Goal: Check status: Check status

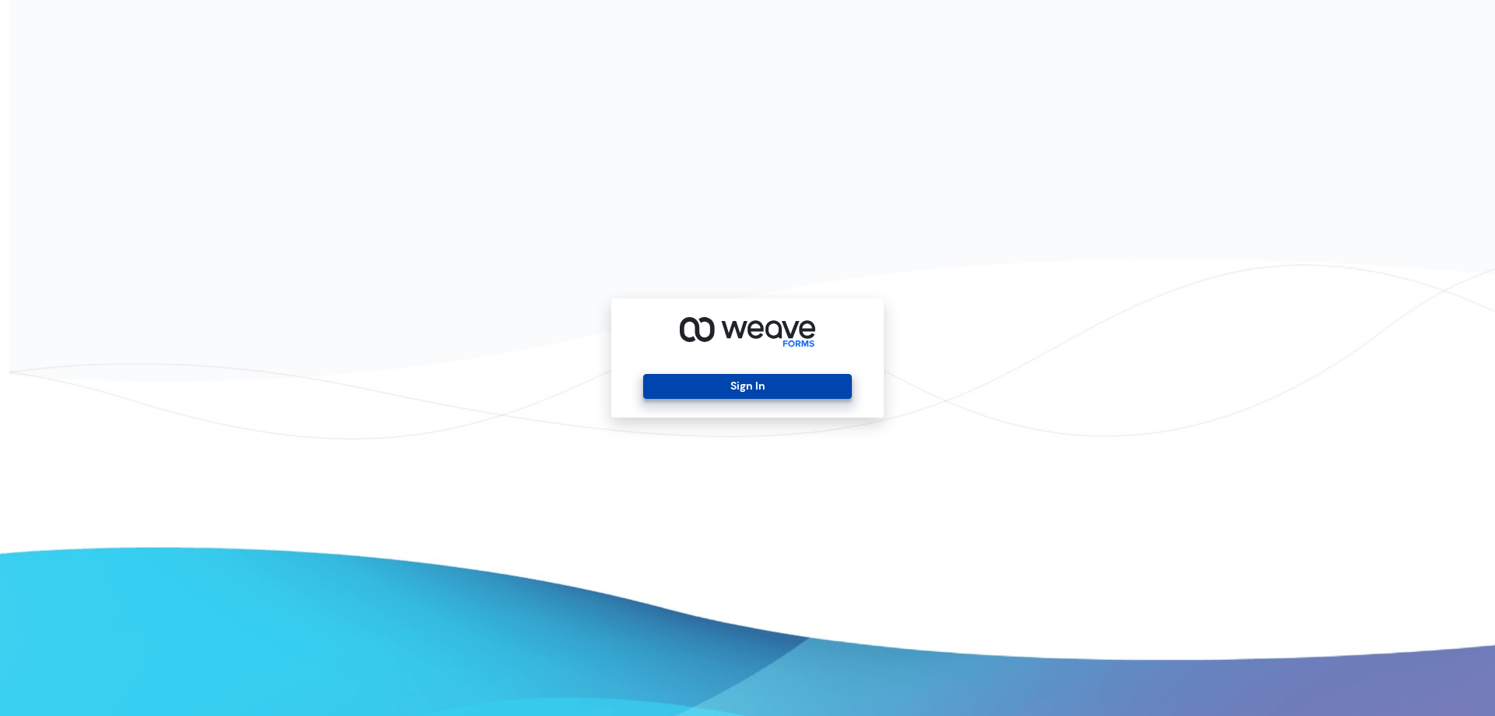
click at [762, 381] on button "Sign In" at bounding box center [747, 386] width 208 height 25
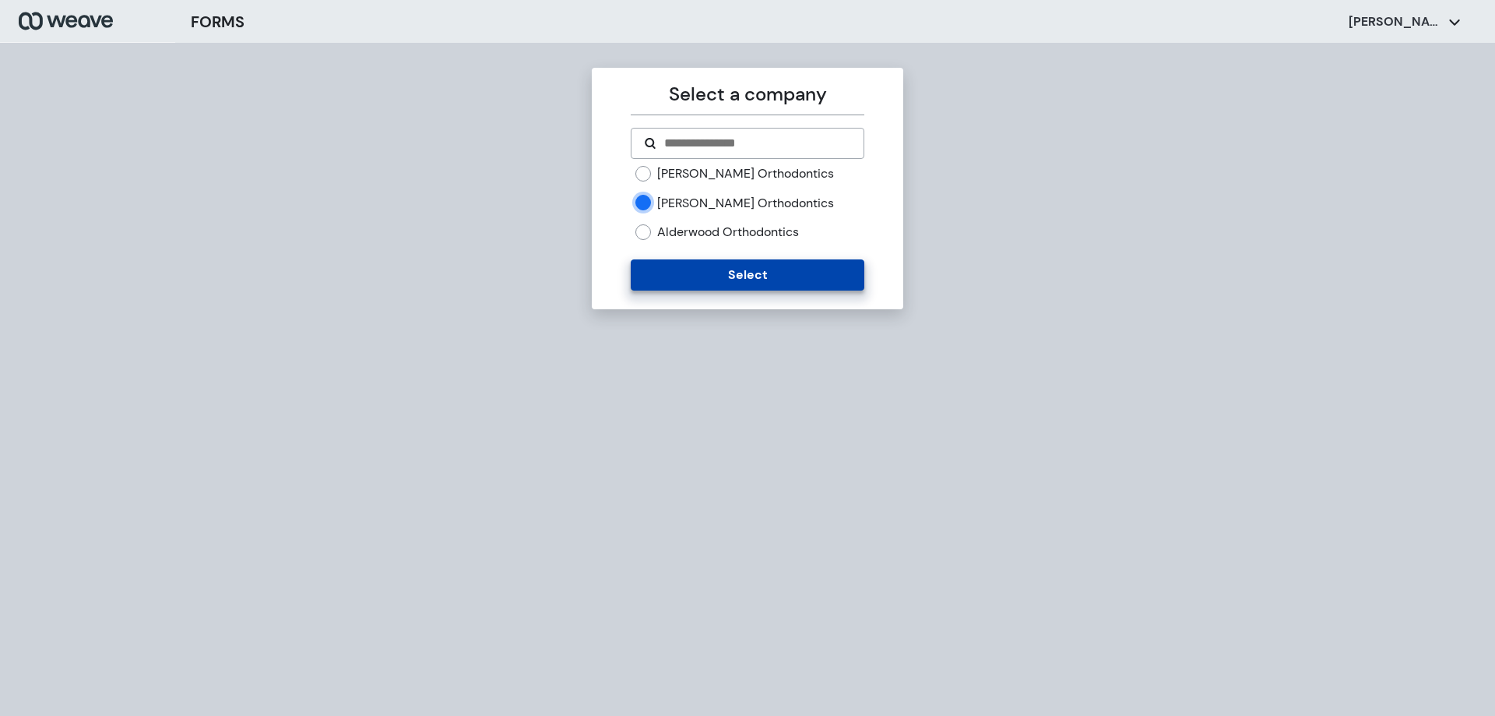
click at [711, 284] on button "Select" at bounding box center [747, 274] width 233 height 31
